Goal: Information Seeking & Learning: Learn about a topic

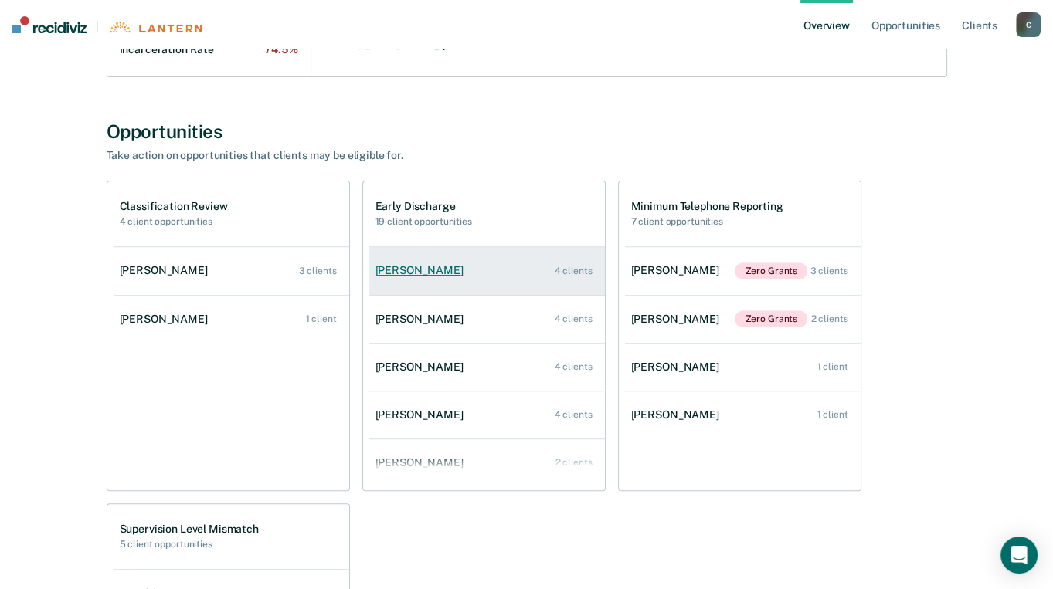
click at [407, 272] on div "[PERSON_NAME]" at bounding box center [422, 270] width 94 height 13
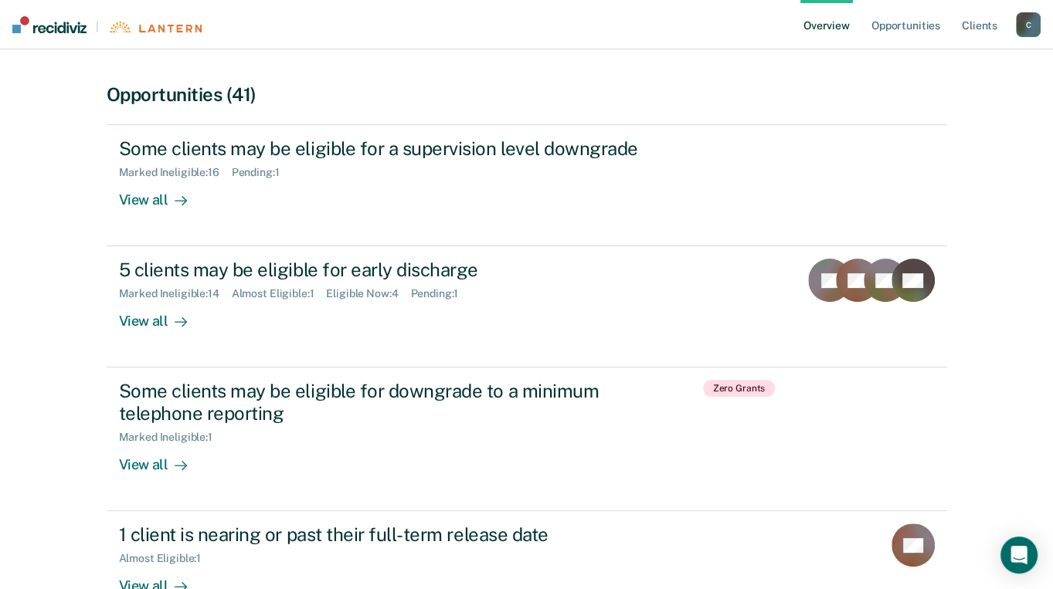
scroll to position [309, 0]
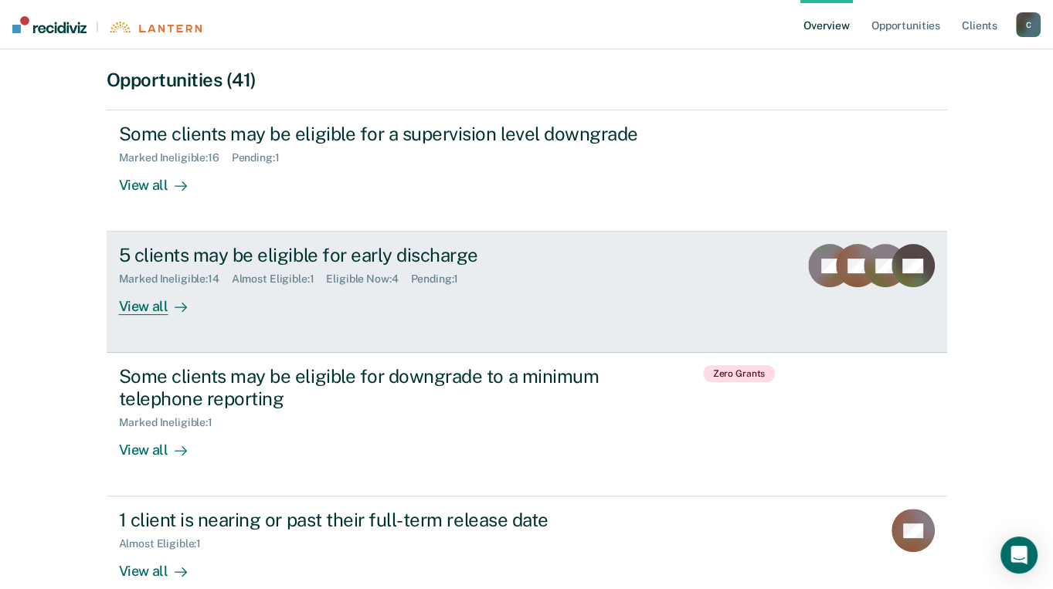
click at [139, 301] on div "View all" at bounding box center [162, 301] width 87 height 30
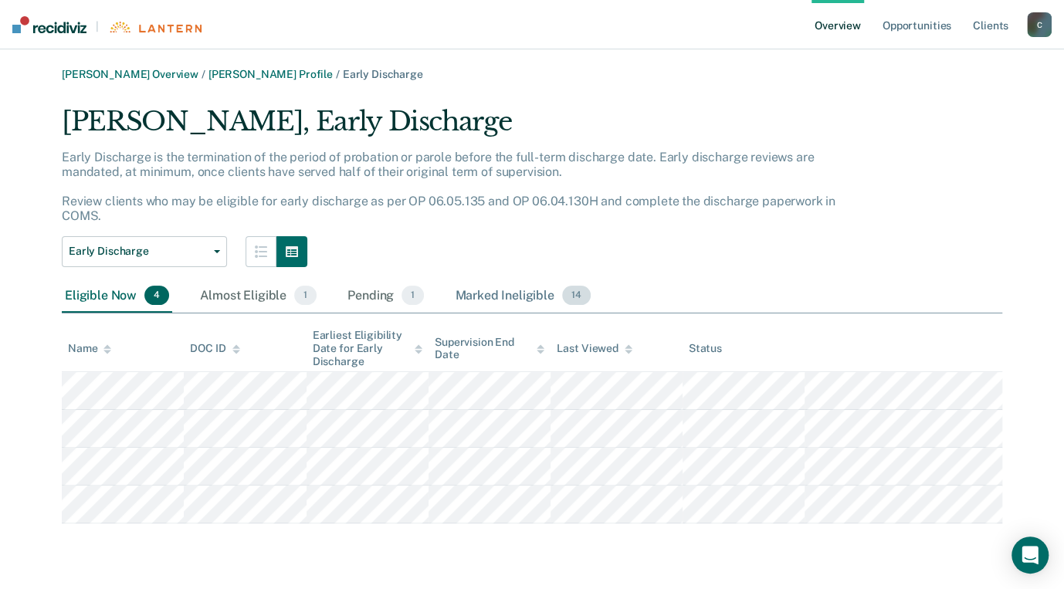
click at [481, 294] on div "Marked Ineligible 14" at bounding box center [522, 297] width 141 height 34
